Goal: Task Accomplishment & Management: Manage account settings

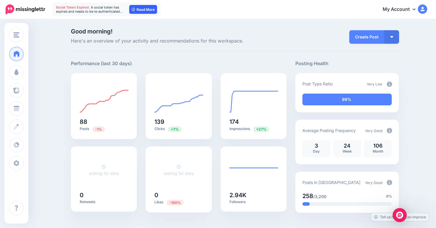
click at [144, 8] on link "Read More" at bounding box center [143, 9] width 28 height 9
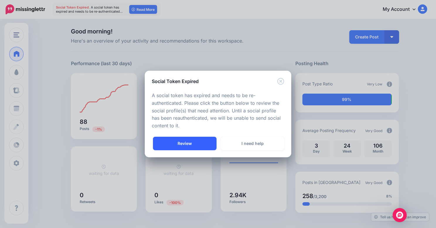
click at [196, 143] on link "Review" at bounding box center [185, 142] width 64 height 13
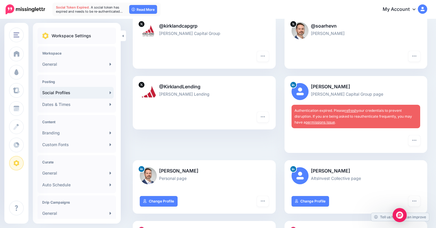
scroll to position [71, 0]
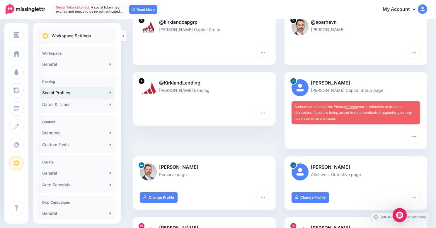
click at [351, 106] on link "refresh" at bounding box center [351, 106] width 12 height 4
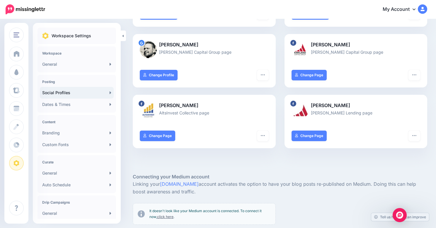
scroll to position [328, 0]
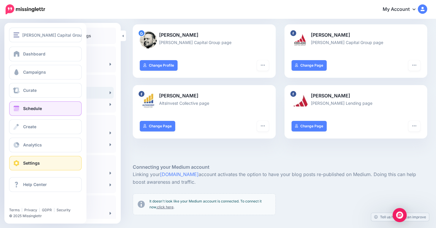
click at [35, 105] on link "Schedule" at bounding box center [45, 108] width 73 height 15
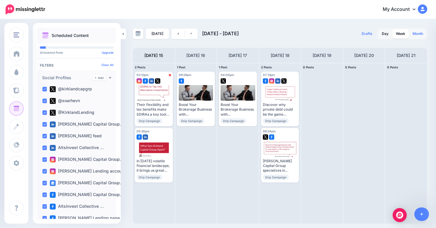
click at [418, 38] on link "Month" at bounding box center [418, 33] width 18 height 9
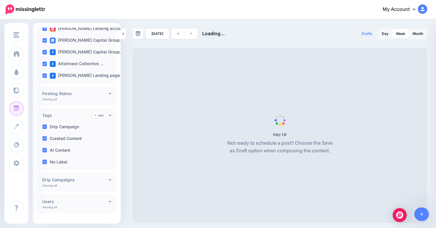
scroll to position [151, 0]
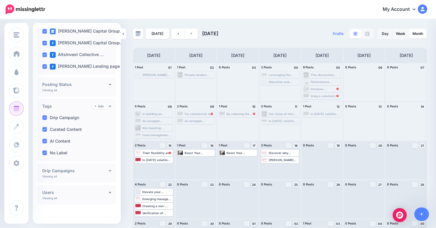
click at [75, 91] on div "Posting Status Viewing all Published Scheduled Awaiting Approval Error" at bounding box center [76, 86] width 78 height 19
click at [83, 85] on h4 "Posting Status" at bounding box center [75, 84] width 66 height 4
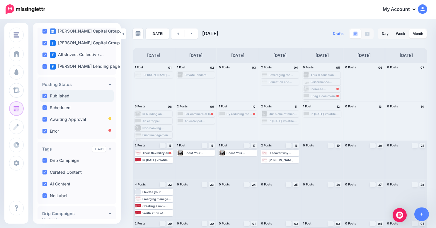
click at [62, 99] on div "Published" at bounding box center [77, 96] width 74 height 12
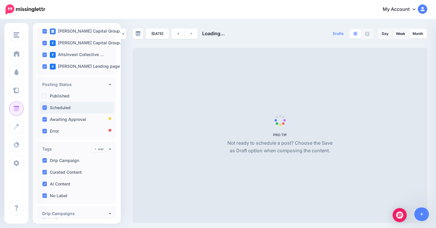
click at [62, 104] on div "Scheduled" at bounding box center [77, 108] width 74 height 12
click at [68, 117] on label "Awaiting Approval" at bounding box center [68, 119] width 36 height 4
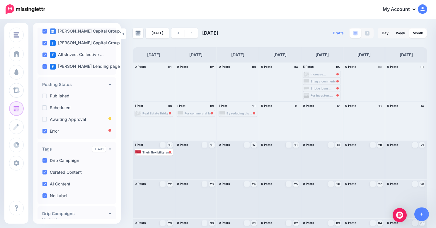
scroll to position [0, 0]
click at [175, 39] on div "Today September 2025 Drafts 0 Day Week Month PRO TIP" at bounding box center [279, 142] width 303 height 229
click at [178, 35] on link at bounding box center [177, 33] width 13 height 11
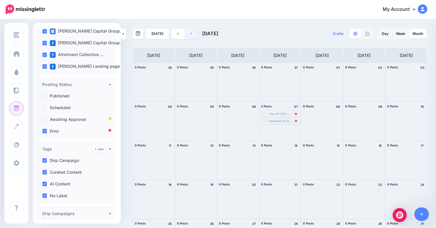
click at [191, 35] on icon at bounding box center [191, 34] width 1 height 4
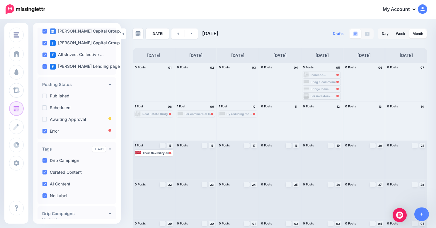
click at [320, 74] on div "Increase Commercial Real Estate Purchase Leverage with Seller Second Carrybacks…" at bounding box center [324, 75] width 29 height 4
click at [318, 76] on div "Increase Commercial Real Estate Purchase Leverage with Seller Second Carrybacks…" at bounding box center [324, 75] width 29 height 4
click at [336, 75] on div at bounding box center [337, 75] width 2 height 2
click at [331, 75] on div "Increase Commercial Real Estate Purchase Leverage with Seller Second Carrybacks…" at bounding box center [324, 75] width 29 height 4
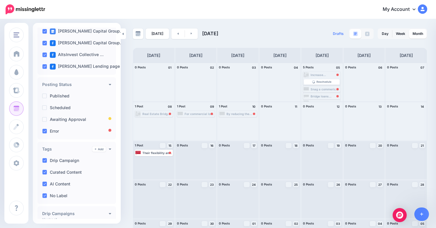
click at [331, 75] on div "Increase Commercial Real Estate Purchase Leverage with Seller Second Carrybacks…" at bounding box center [324, 75] width 29 height 4
click at [315, 75] on div "Increase Commercial Real Estate Purchase Leverage with Seller Second Carrybacks…" at bounding box center [324, 75] width 29 height 4
click at [316, 82] on span "Reschedule" at bounding box center [323, 81] width 15 height 3
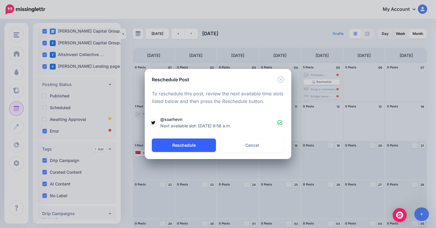
click at [202, 146] on button "Reschedule" at bounding box center [184, 144] width 64 height 13
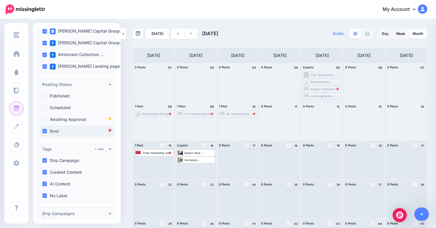
click at [47, 133] on div "Error" at bounding box center [77, 131] width 74 height 12
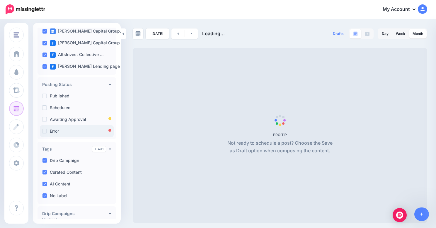
click at [47, 133] on div "Error" at bounding box center [77, 131] width 74 height 12
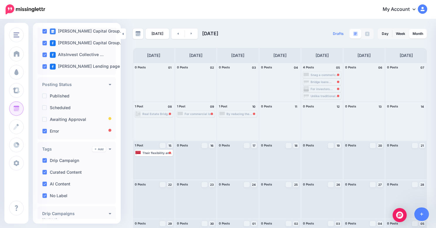
click at [317, 74] on div "Snag a commerical property with just 15% down! Thanks to a seller second, you c…" at bounding box center [325, 75] width 30 height 4
click at [319, 81] on span "Reschedule" at bounding box center [324, 81] width 15 height 3
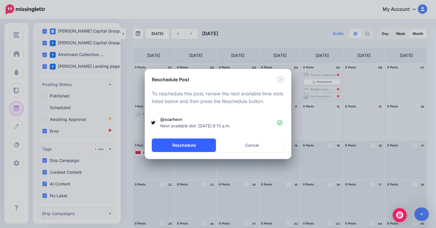
click at [197, 148] on button "Reschedule" at bounding box center [184, 144] width 64 height 13
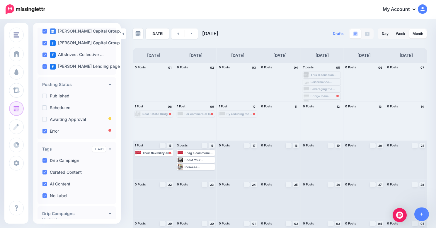
click at [315, 96] on div "Bridge loans represent an exciting opportunity for investors looking to diversi…" at bounding box center [324, 96] width 29 height 4
click at [318, 84] on span "Reschedule" at bounding box center [323, 83] width 15 height 3
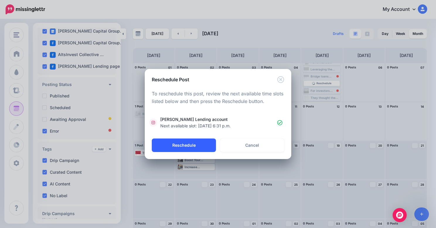
click at [192, 151] on button "Reschedule" at bounding box center [184, 144] width 64 height 13
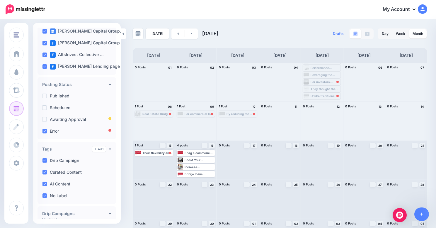
scroll to position [14, 0]
click at [315, 82] on div "For investors looking to maximize their retirement savings and have more contro…" at bounding box center [324, 82] width 29 height 4
click at [316, 82] on span "Reschedule" at bounding box center [323, 83] width 15 height 3
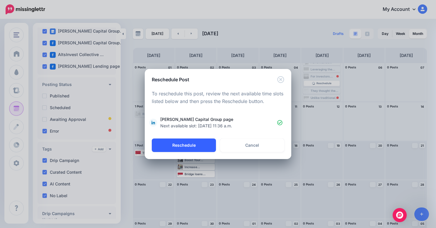
click at [195, 141] on button "Reschedule" at bounding box center [184, 144] width 64 height 13
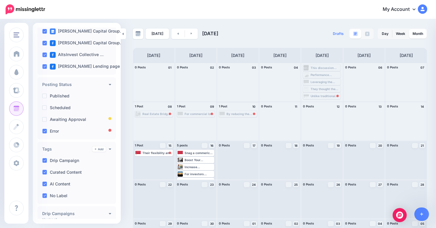
scroll to position [7, 0]
click at [317, 93] on div "Unlike traditional investments, alternatives often require in-depth due diligen…" at bounding box center [321, 95] width 36 height 5
click at [317, 93] on link "Reschedule" at bounding box center [322, 95] width 36 height 5
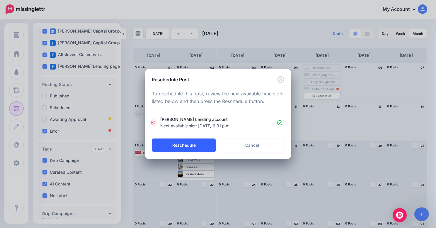
click at [201, 141] on button "Reschedule" at bounding box center [184, 144] width 64 height 13
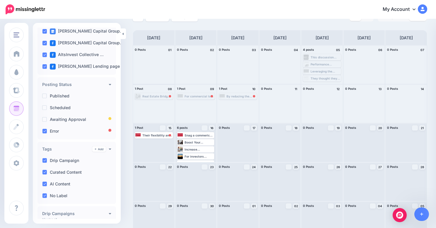
scroll to position [13, 0]
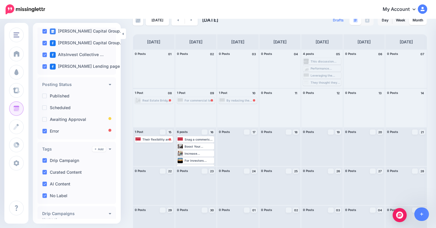
click at [143, 99] on div "Real Estate Bridge Loans 101 for Investors: What Passive Investors Need to Know…" at bounding box center [157, 100] width 30 height 4
click at [150, 107] on span "Reschedule" at bounding box center [155, 107] width 15 height 3
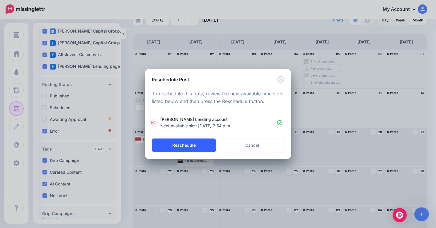
click at [190, 143] on button "Reschedule" at bounding box center [184, 144] width 64 height 13
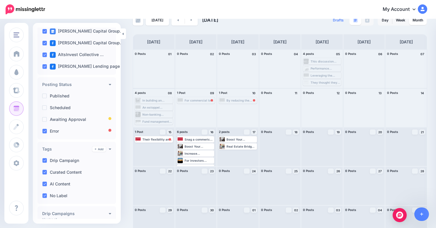
scroll to position [30, 0]
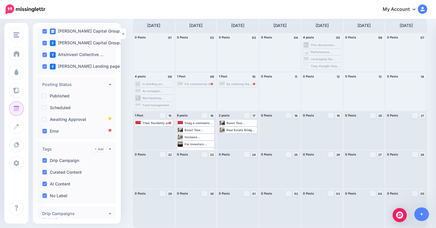
click at [195, 82] on div "For commercial loan brokers, mastering the integration of seller second carryba…" at bounding box center [200, 84] width 30 height 4
click at [195, 91] on span "Reschedule" at bounding box center [197, 90] width 15 height 3
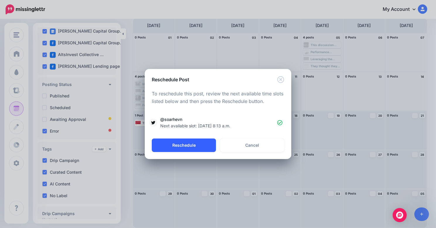
click at [194, 151] on button "Reschedule" at bounding box center [184, 144] width 64 height 13
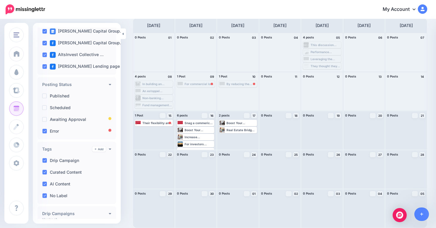
click at [239, 85] on div "By reducing the buyer's cash requirement to 15% plus closing costs, brokers can…" at bounding box center [241, 84] width 30 height 4
click at [236, 94] on div "By reducing the buyer's cash requirement to 15% plus closing costs, brokers can…" at bounding box center [238, 88] width 38 height 14
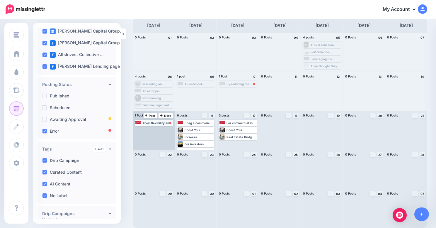
click at [155, 124] on div "Their flexibility and tax benefits make SDIRAs a key tool for maximizing retire…" at bounding box center [157, 123] width 30 height 4
click at [158, 129] on span "Reschedule" at bounding box center [155, 129] width 15 height 3
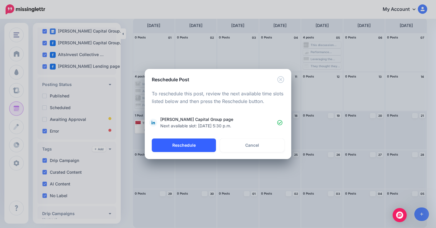
click at [183, 149] on button "Reschedule" at bounding box center [184, 144] width 64 height 13
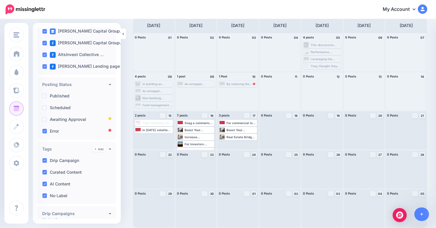
click at [239, 84] on div "By reducing the buyer's cash requirement to 15% plus closing costs, brokers can…" at bounding box center [241, 84] width 30 height 4
click at [236, 93] on link "Reschedule" at bounding box center [238, 90] width 36 height 5
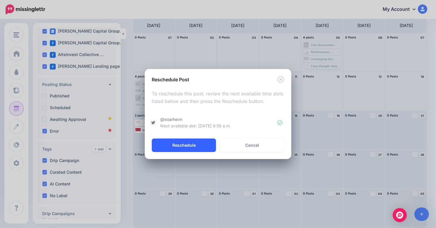
click at [192, 144] on button "Reschedule" at bounding box center [184, 144] width 64 height 13
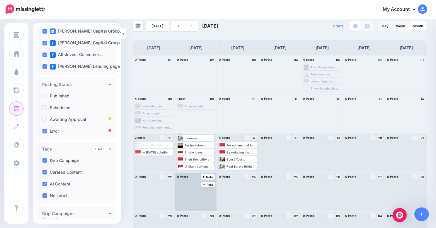
scroll to position [0, 0]
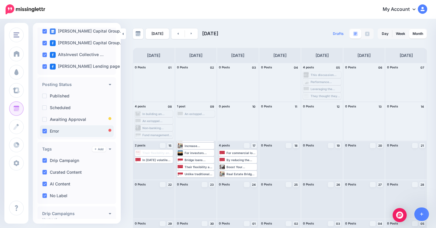
click at [59, 129] on label "Error" at bounding box center [54, 131] width 9 height 4
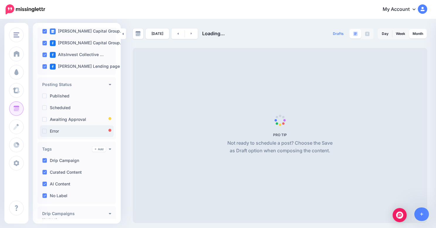
click at [59, 129] on label "Error" at bounding box center [54, 131] width 9 height 4
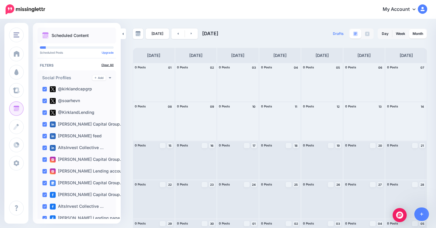
click at [103, 65] on link "Clear All" at bounding box center [107, 65] width 12 height 4
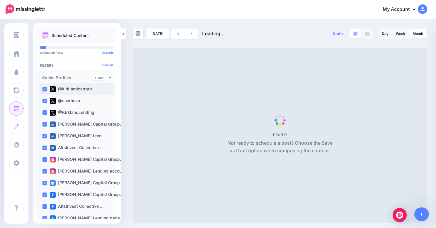
click at [73, 90] on label "@kirklandcapgrp" at bounding box center [71, 89] width 42 height 6
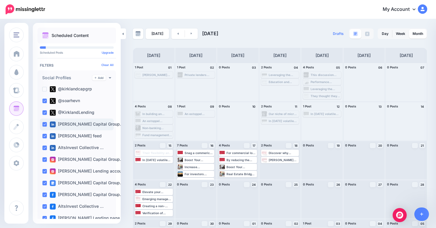
click at [73, 124] on label "Kirkland Capital Group…" at bounding box center [87, 124] width 74 height 6
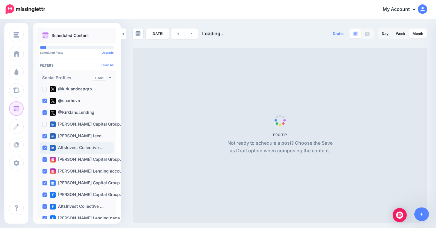
click at [77, 147] on label "AltsInvest Collective …" at bounding box center [77, 148] width 54 height 6
click at [75, 137] on label "Brock Freeman feed" at bounding box center [76, 136] width 52 height 6
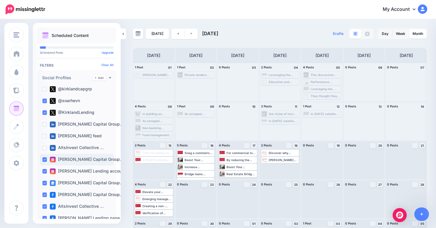
click at [72, 158] on label "Kirkland Capital Group…" at bounding box center [87, 159] width 74 height 6
click at [73, 178] on div "Kirkland Capital Group…" at bounding box center [77, 183] width 74 height 12
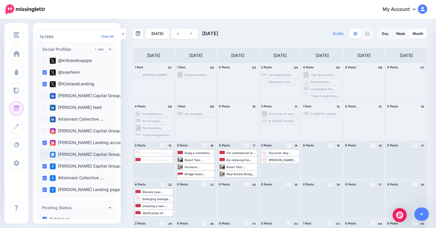
scroll to position [35, 0]
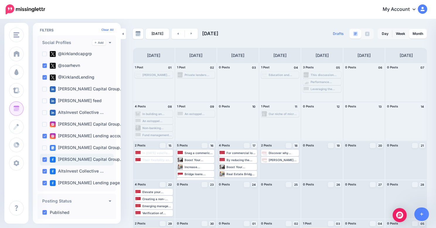
click at [71, 158] on label "Kirkland Capital Group…" at bounding box center [87, 159] width 74 height 6
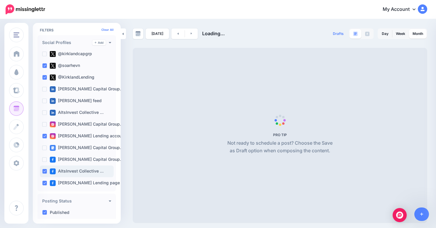
click at [74, 170] on label "AltsInvest Collective …" at bounding box center [77, 171] width 54 height 6
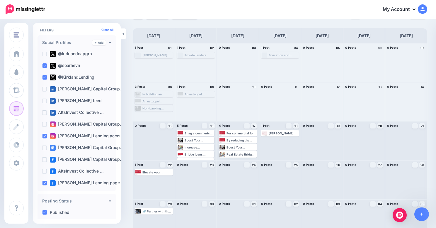
scroll to position [30, 0]
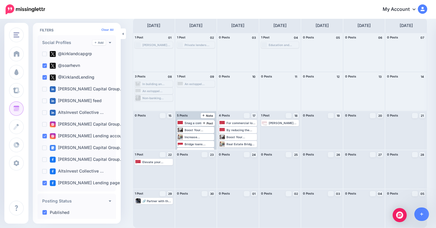
click at [193, 122] on div "Snag a commerical property with just 15% down! Thanks to a seller second, you c…" at bounding box center [199, 123] width 29 height 4
click at [192, 122] on div "Snag a commerical property with just 15% down! Thanks to a seller second, you c…" at bounding box center [199, 123] width 29 height 4
click at [197, 123] on div "Snag a commerical property with just 15% down! Thanks to a seller second, you c…" at bounding box center [199, 123] width 29 height 4
click at [208, 128] on icon "button" at bounding box center [210, 130] width 4 height 4
click at [188, 123] on div "Snag a commerical property with just 15% down! Thanks to a seller second, you c…" at bounding box center [199, 123] width 29 height 4
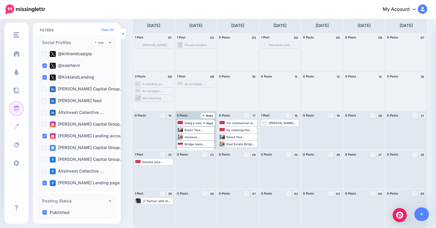
click at [188, 123] on div "Snag a commerical property with just 15% down! Thanks to a seller second, you c…" at bounding box center [199, 123] width 29 height 4
click at [188, 131] on span "Edit" at bounding box center [189, 129] width 5 height 3
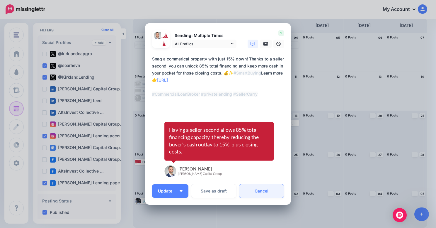
click at [262, 194] on link "Cancel" at bounding box center [261, 190] width 45 height 13
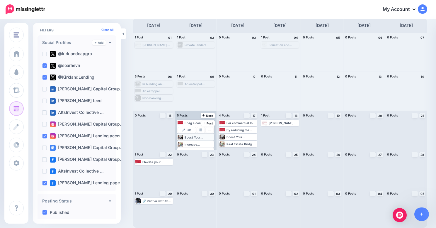
click at [191, 137] on div "Boost Your Brokerage Business with Kirkland Capital Group: The Best Partner for…" at bounding box center [199, 137] width 29 height 4
click at [190, 137] on span "Edit" at bounding box center [189, 136] width 5 height 3
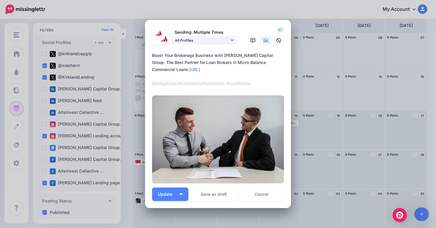
click at [230, 40] on link "All Profiles" at bounding box center [204, 40] width 64 height 8
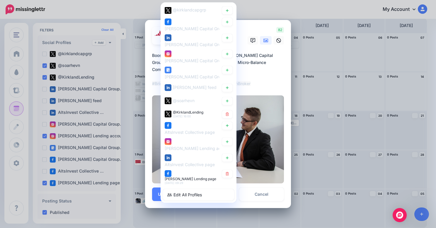
click at [266, 79] on textarea "**********" at bounding box center [219, 69] width 135 height 35
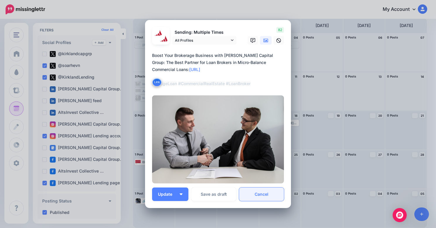
click at [263, 194] on link "Cancel" at bounding box center [261, 193] width 45 height 13
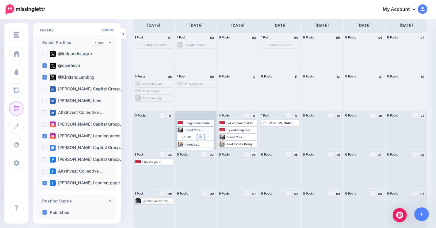
scroll to position [14, 0]
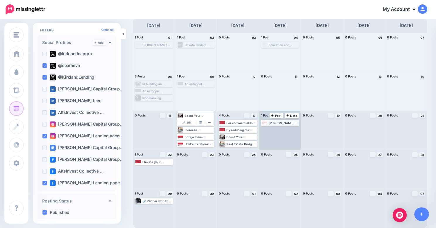
click at [284, 122] on div "Kirkland Capital Group specializes in micro-balance commercial loans of up to $…" at bounding box center [284, 123] width 30 height 4
click at [269, 130] on link "Edit" at bounding box center [271, 129] width 19 height 5
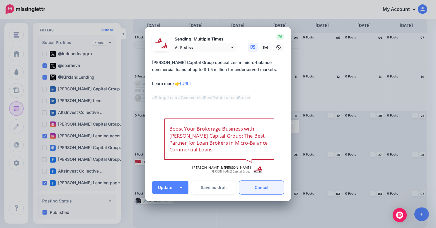
click at [262, 191] on link "Cancel" at bounding box center [261, 186] width 45 height 13
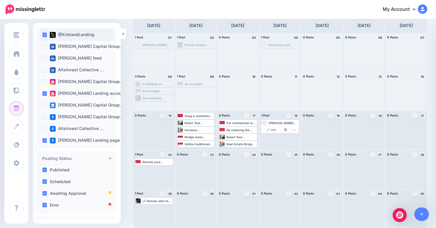
scroll to position [0, 0]
